Goal: Find specific page/section: Find specific page/section

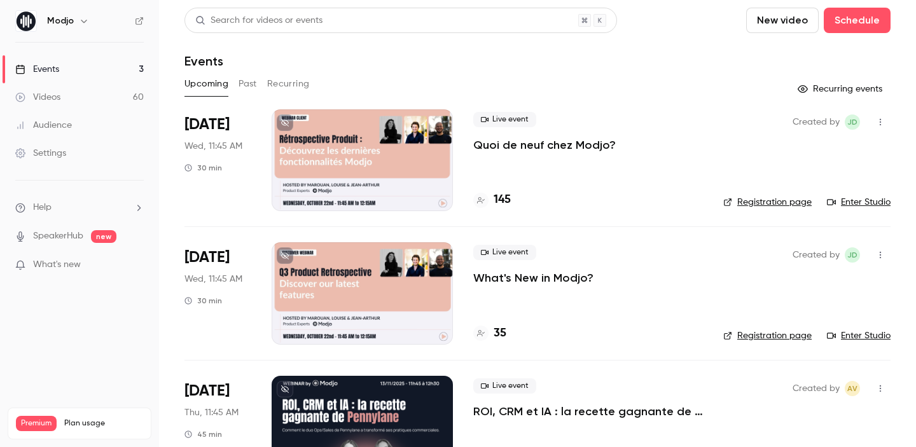
click at [769, 334] on link "Registration page" at bounding box center [767, 336] width 88 height 13
